Goal: Navigation & Orientation: Find specific page/section

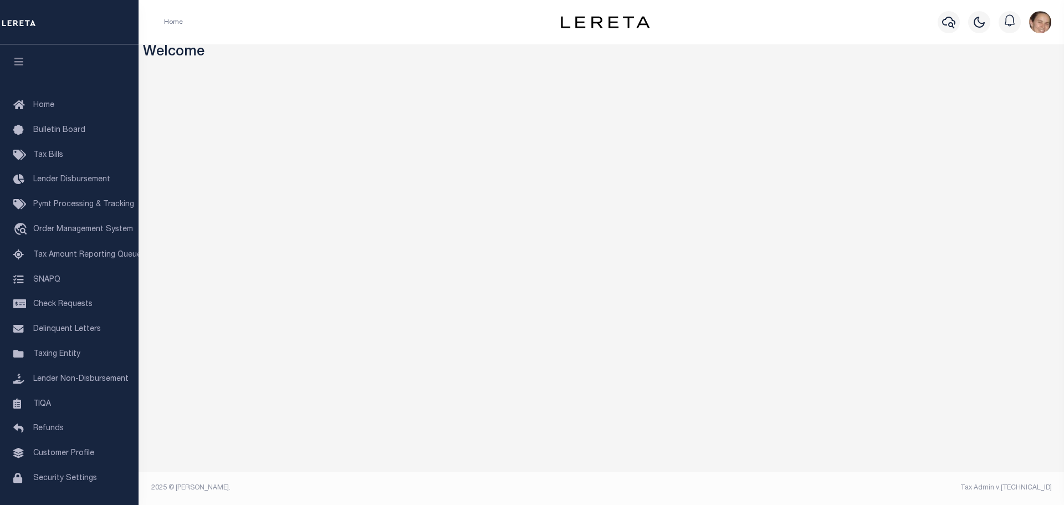
click at [1045, 24] on img "button" at bounding box center [1040, 22] width 22 height 22
click at [998, 76] on span "Sign out" at bounding box center [997, 79] width 32 height 8
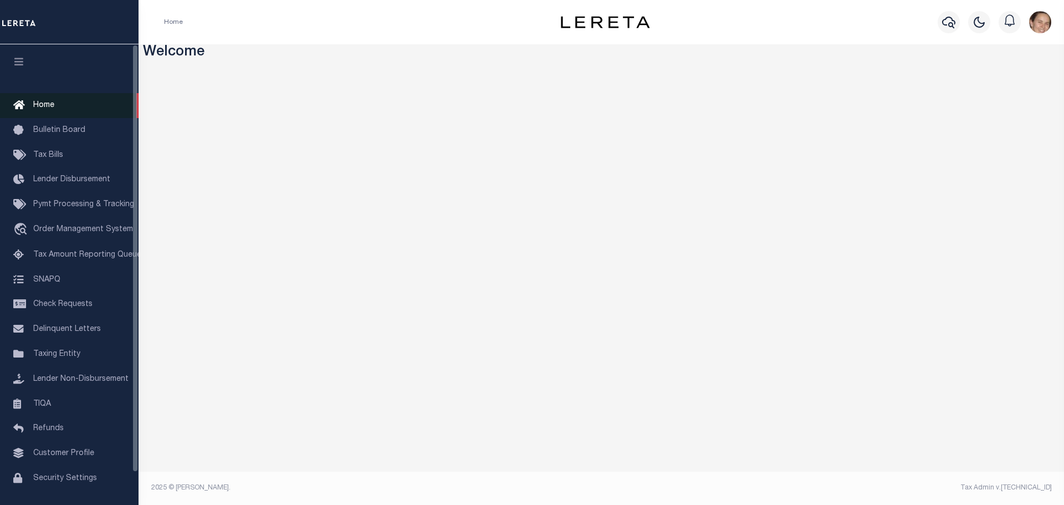
click at [40, 103] on span "Home" at bounding box center [43, 105] width 21 height 8
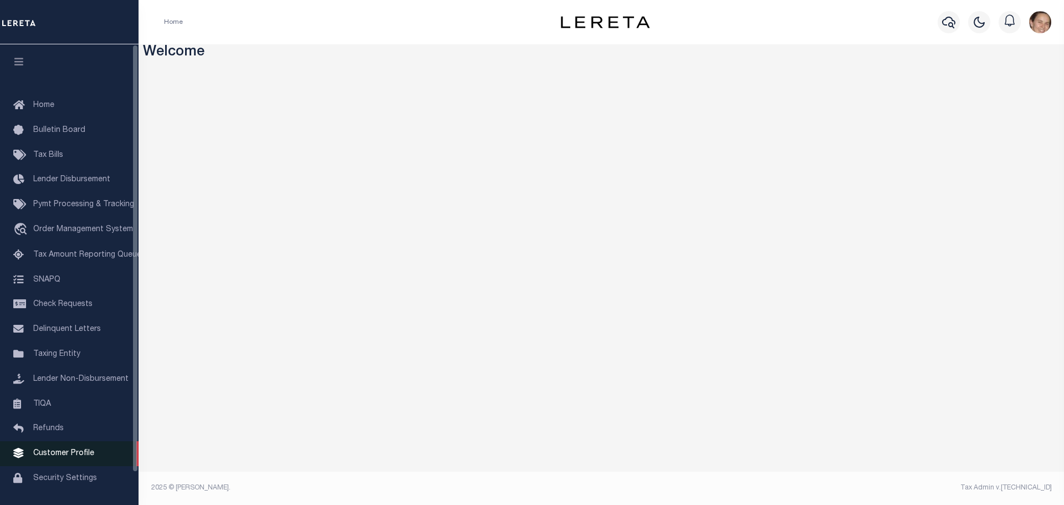
click at [68, 464] on link "Customer Profile" at bounding box center [69, 453] width 139 height 25
